Goal: Information Seeking & Learning: Learn about a topic

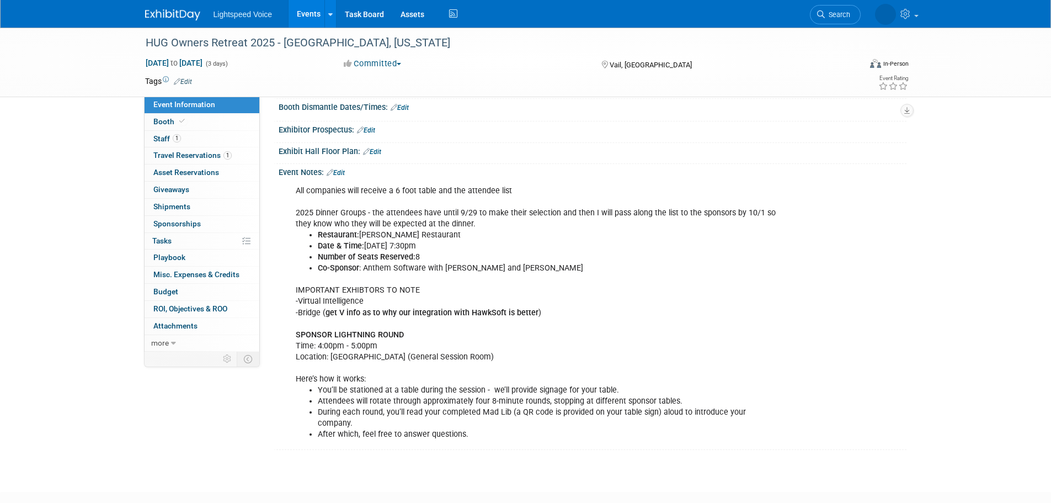
click at [417, 210] on div "All companies will receive a 6 foot table and the attendee list 2025 Dinner Gro…" at bounding box center [536, 313] width 497 height 266
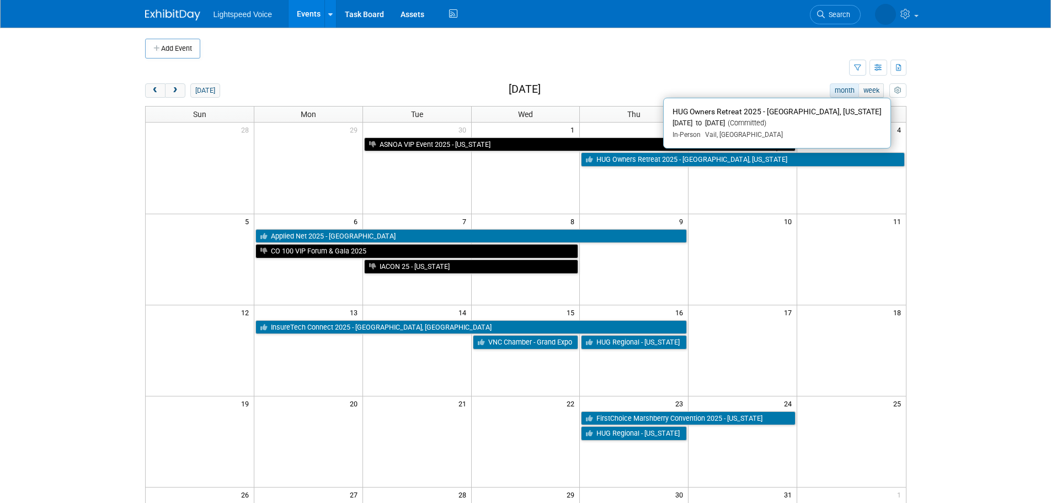
click at [640, 164] on link "HUG Owners Retreat 2025 - [GEOGRAPHIC_DATA], [US_STATE]" at bounding box center [742, 159] width 323 height 14
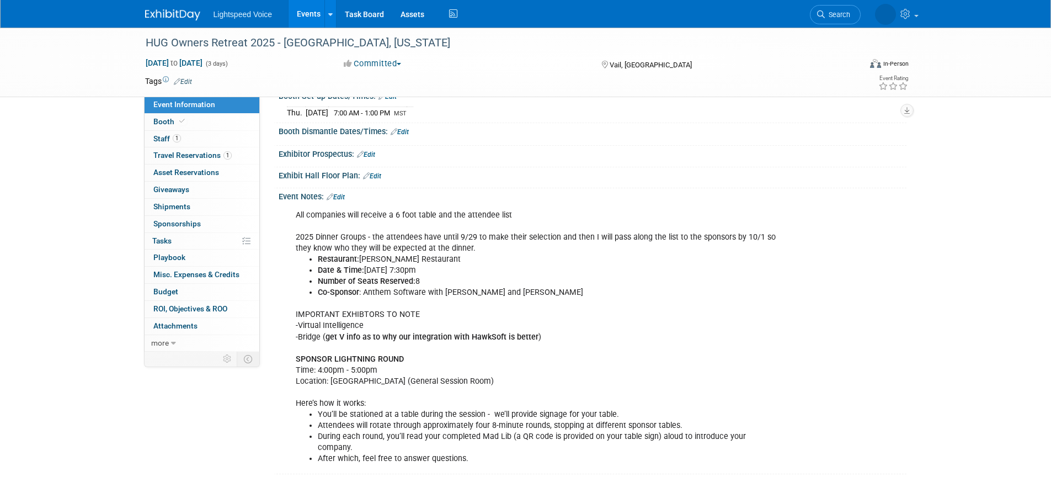
scroll to position [221, 0]
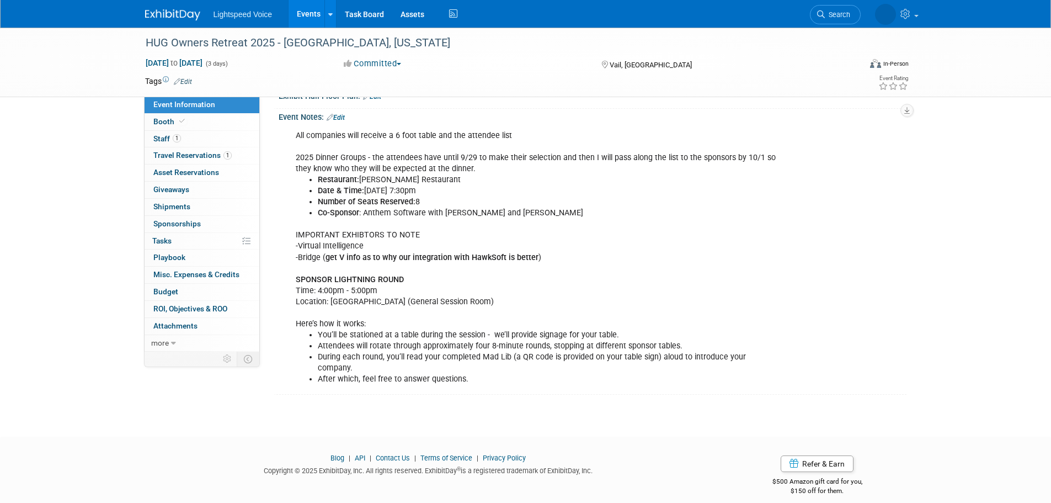
click at [350, 296] on div "All companies will receive a 6 foot table and the attendee list 2025 Dinner Gro…" at bounding box center [536, 258] width 497 height 266
drag, startPoint x: 329, startPoint y: 300, endPoint x: 517, endPoint y: 301, distance: 187.6
click at [517, 301] on div "All companies will receive a 6 foot table and the attendee list 2025 Dinner Gro…" at bounding box center [536, 258] width 497 height 266
copy div "Cascade Ballroom (General Session Room)"
click at [360, 329] on div "All companies will receive a 6 foot table and the attendee list 2025 Dinner Gro…" at bounding box center [536, 258] width 497 height 266
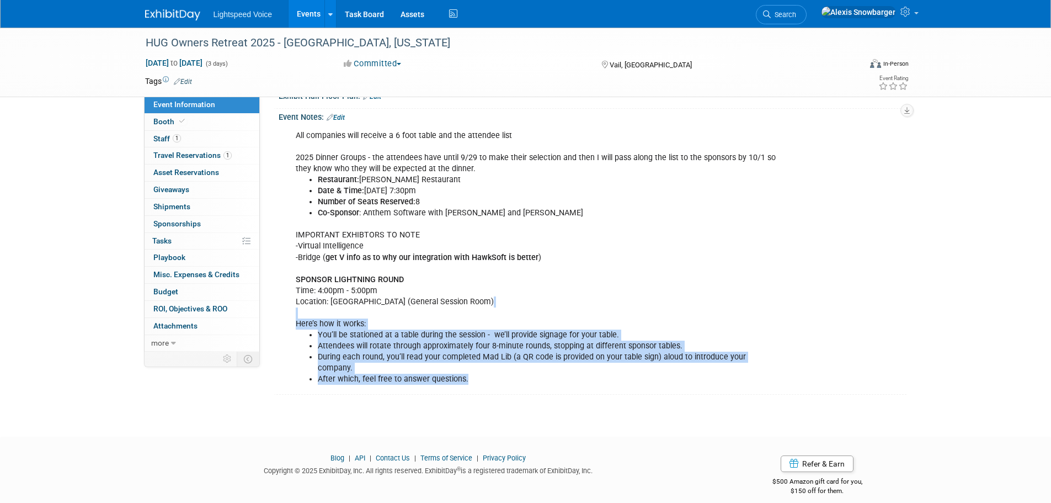
drag, startPoint x: 294, startPoint y: 318, endPoint x: 470, endPoint y: 367, distance: 182.2
click at [470, 367] on div "All companies will receive a 6 foot table and the attendee list 2025 Dinner Gro…" at bounding box center [536, 258] width 497 height 266
copy div "Here’s how it works: You’ll be stationed at a table during the session - we’ll …"
click at [428, 342] on li "Attendees will rotate through approximately four 8-minute rounds, stopping at d…" at bounding box center [548, 346] width 461 height 11
